Goal: Task Accomplishment & Management: Manage account settings

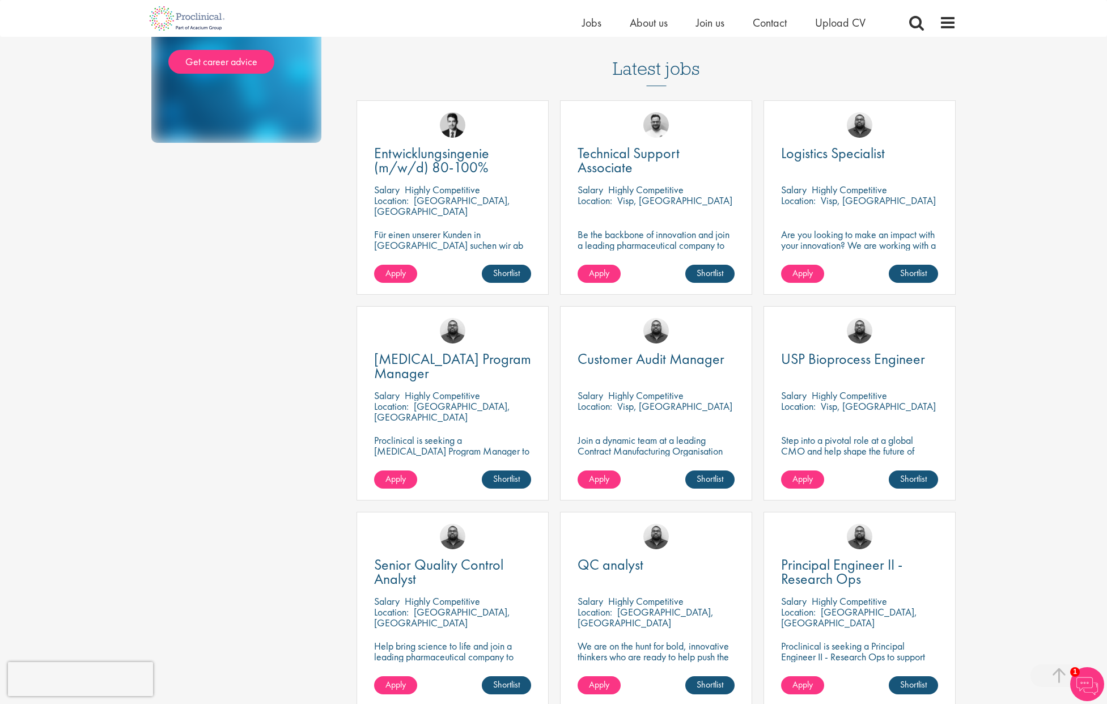
scroll to position [228, 0]
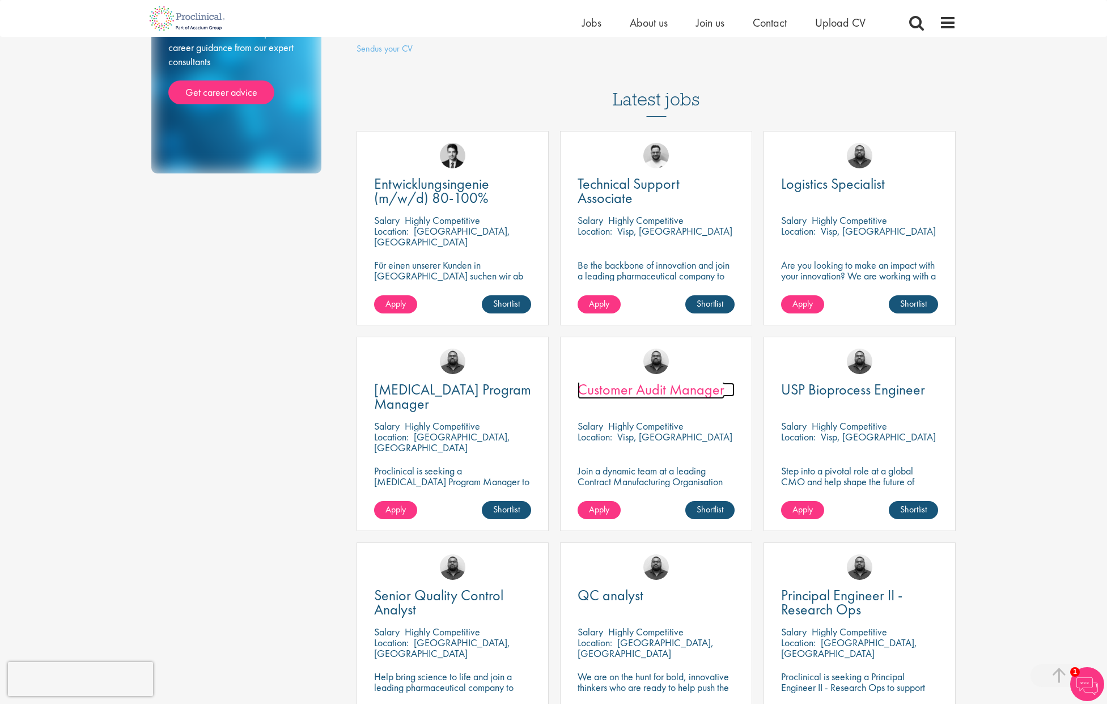
click at [634, 380] on span "Customer Audit Manager" at bounding box center [651, 389] width 147 height 19
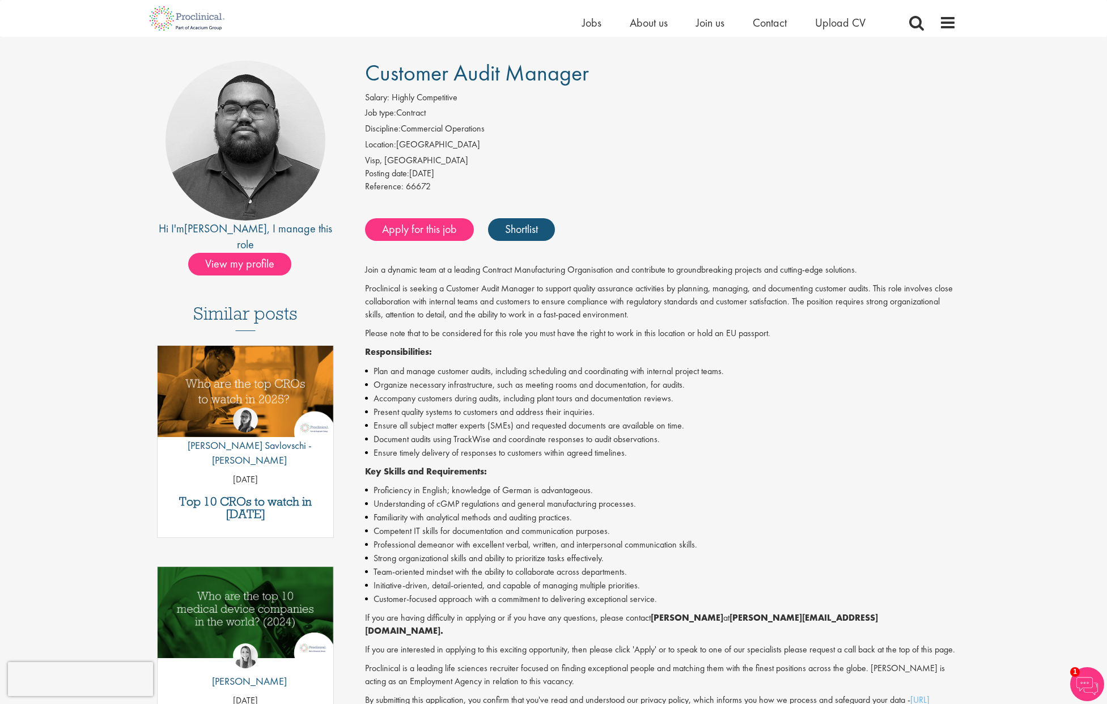
scroll to position [70, 0]
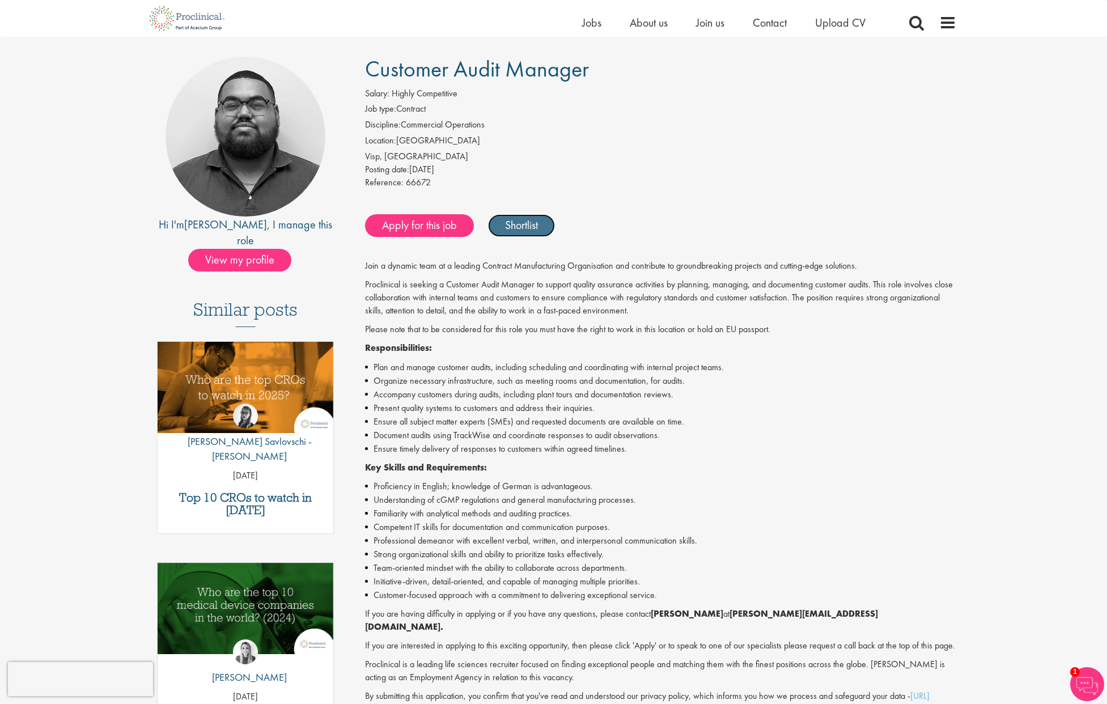
click at [540, 231] on link "Shortlist" at bounding box center [521, 225] width 67 height 23
click at [541, 230] on link "Shortlisted" at bounding box center [527, 225] width 79 height 23
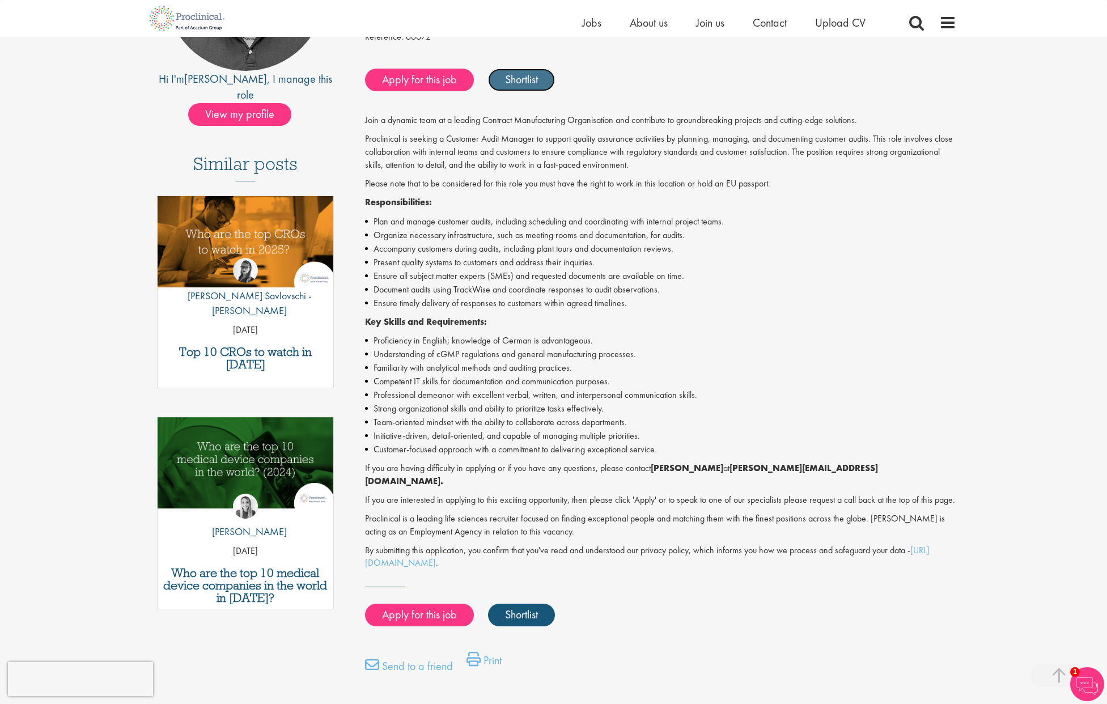
scroll to position [217, 0]
